Goal: Check status: Check status

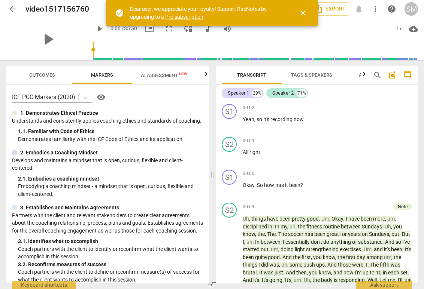
click at [304, 13] on span "close" at bounding box center [302, 13] width 9 height 9
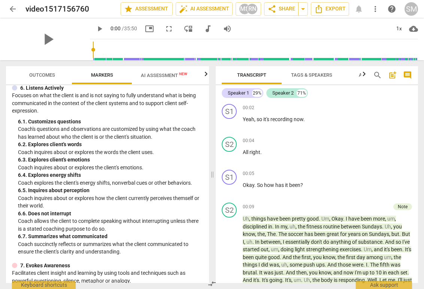
scroll to position [495, 0]
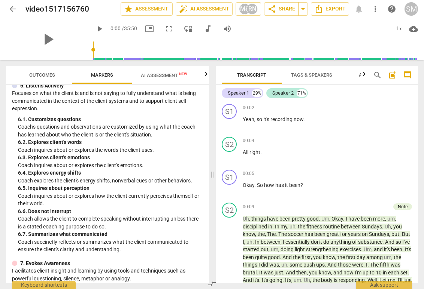
click at [34, 73] on span "Outcomes" at bounding box center [42, 75] width 26 height 6
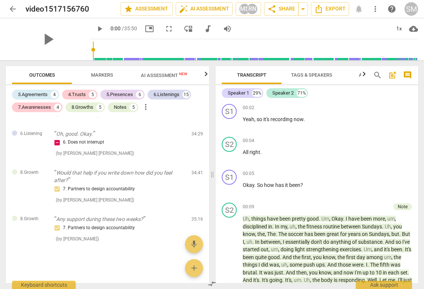
scroll to position [2860, 0]
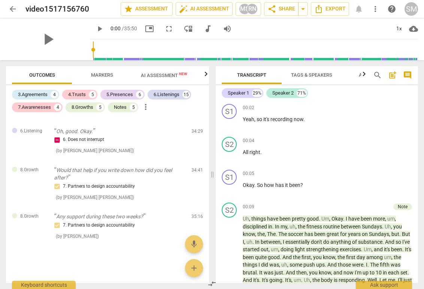
click at [106, 74] on span "Markers" at bounding box center [102, 75] width 22 height 6
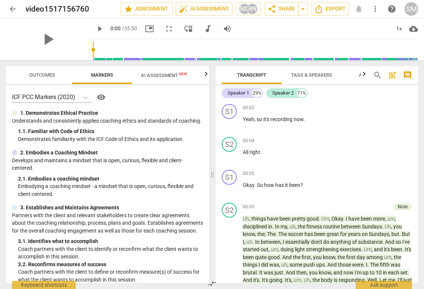
click at [155, 78] on span "AI Assessment New" at bounding box center [164, 75] width 64 height 11
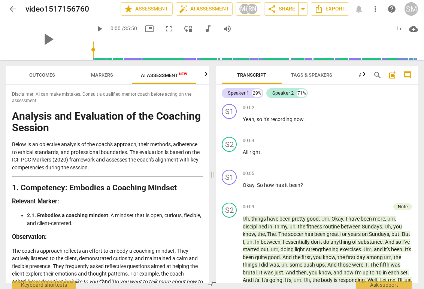
click at [104, 73] on span "Markers" at bounding box center [102, 75] width 22 height 6
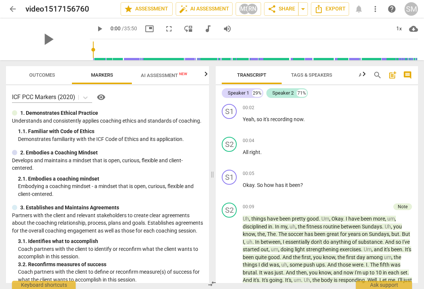
click at [54, 74] on span "Outcomes" at bounding box center [42, 75] width 26 height 6
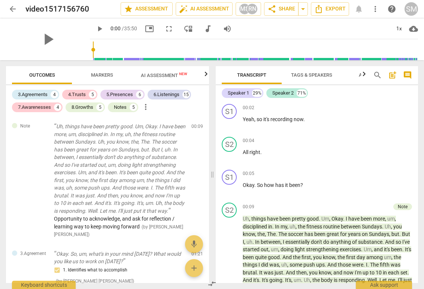
click at [108, 72] on span "Markers" at bounding box center [102, 75] width 40 height 10
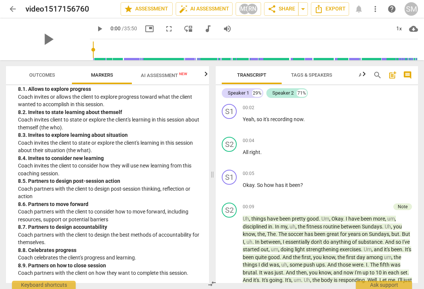
scroll to position [924, 0]
click at [159, 10] on span "star Assessment" at bounding box center [146, 8] width 45 height 9
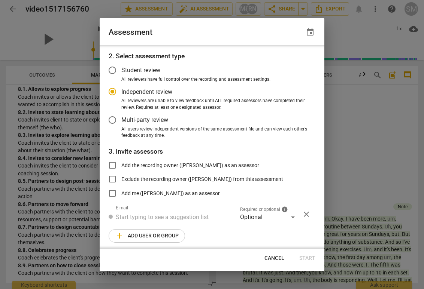
scroll to position [28, 0]
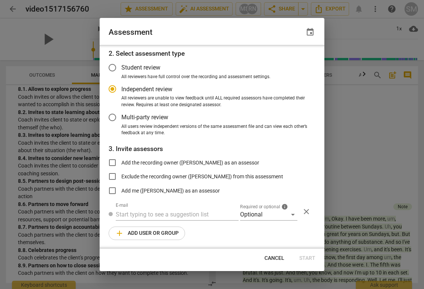
click at [346, 103] on div at bounding box center [212, 144] width 424 height 289
radio input "false"
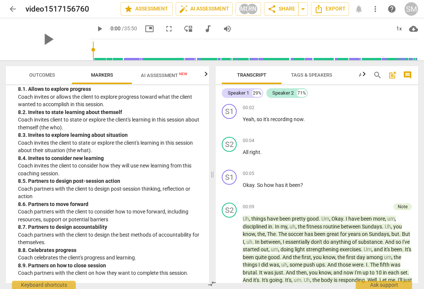
scroll to position [934, 0]
click at [204, 72] on icon "button" at bounding box center [205, 74] width 9 height 9
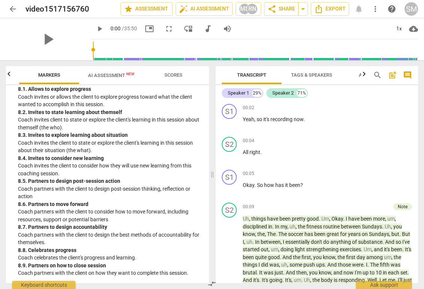
click at [181, 72] on span "Scores" at bounding box center [173, 75] width 18 height 6
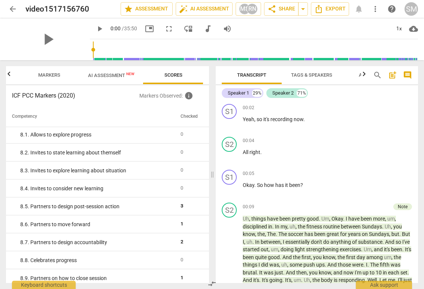
scroll to position [688, 0]
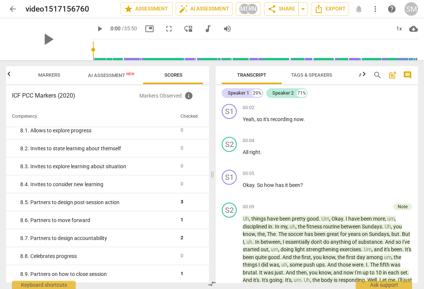
click at [12, 11] on span "arrow_back" at bounding box center [12, 8] width 9 height 9
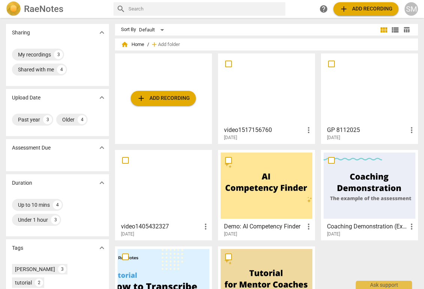
click at [151, 192] on div at bounding box center [164, 186] width 92 height 66
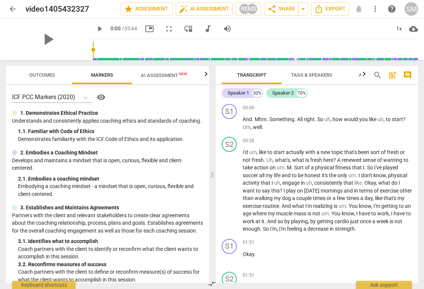
click at [208, 74] on icon "button" at bounding box center [205, 74] width 9 height 9
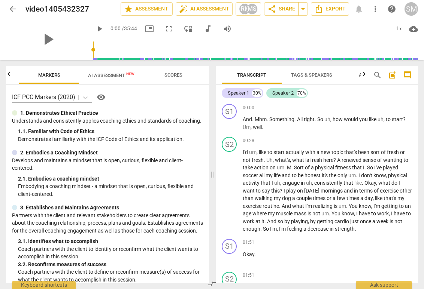
click at [175, 75] on span "Scores" at bounding box center [173, 75] width 18 height 6
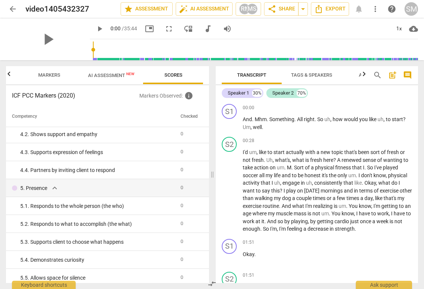
scroll to position [0, 0]
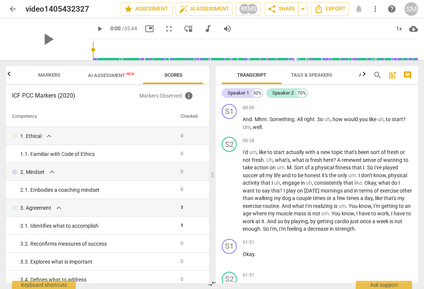
click at [10, 9] on span "arrow_back" at bounding box center [12, 8] width 9 height 9
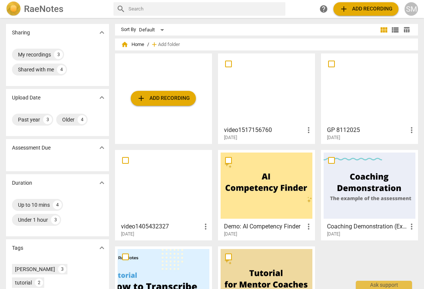
click at [347, 109] on div at bounding box center [369, 89] width 92 height 66
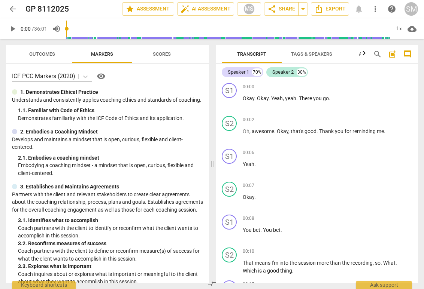
click at [165, 54] on span "Scores" at bounding box center [162, 54] width 18 height 6
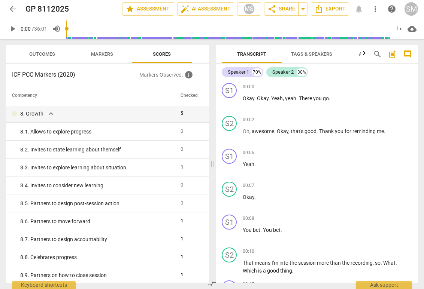
scroll to position [667, 0]
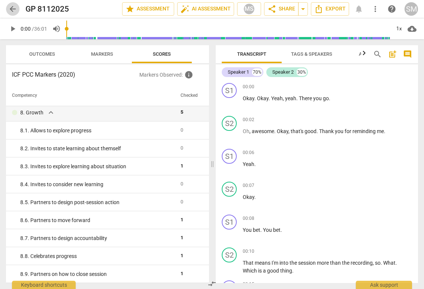
click at [13, 11] on span "arrow_back" at bounding box center [12, 8] width 9 height 9
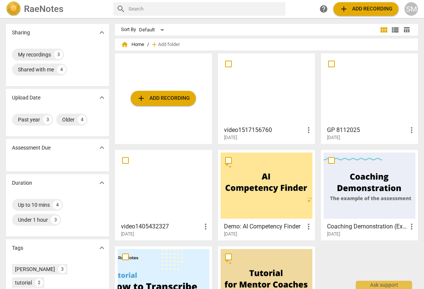
click at [252, 119] on div at bounding box center [266, 89] width 92 height 66
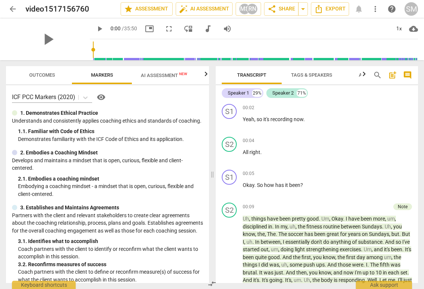
click at [204, 74] on icon "button" at bounding box center [205, 74] width 9 height 9
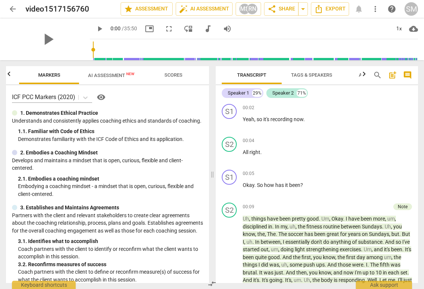
click at [177, 76] on span "Scores" at bounding box center [173, 75] width 18 height 6
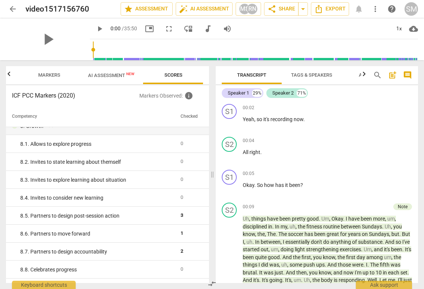
scroll to position [688, 0]
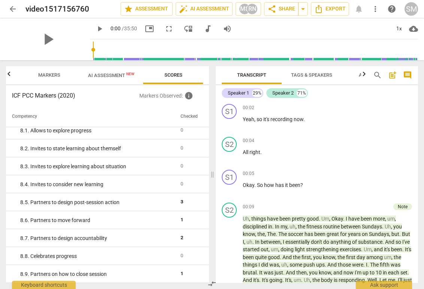
click at [13, 9] on span "arrow_back" at bounding box center [12, 8] width 9 height 9
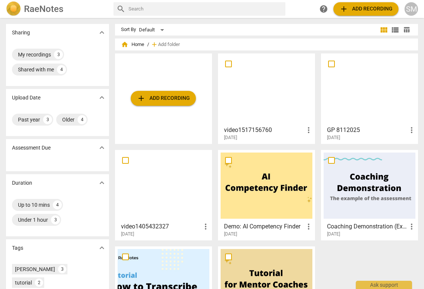
click at [360, 101] on div at bounding box center [369, 89] width 92 height 66
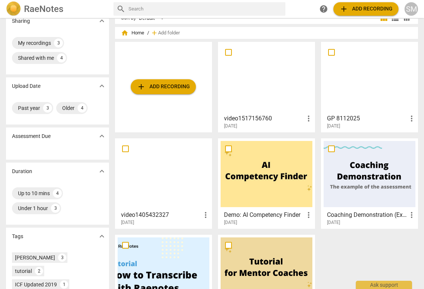
scroll to position [14, 0]
